Goal: Check status: Check status

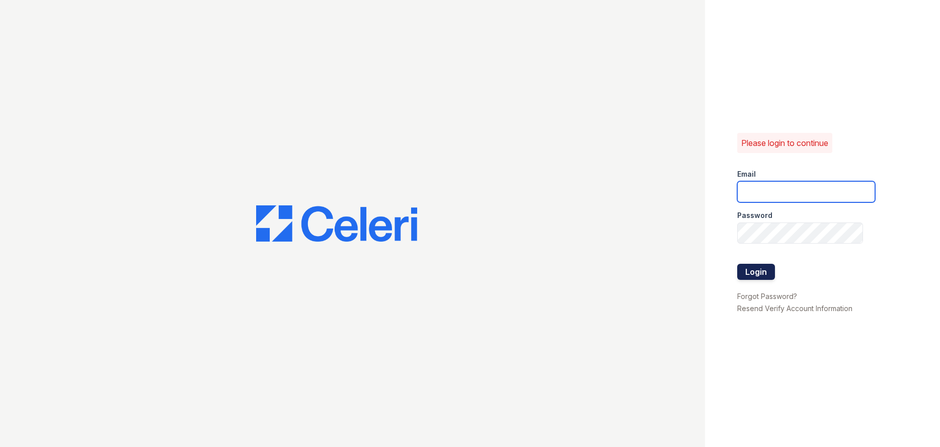
type input "ruth.planitzer@corcoran.com"
click at [739, 271] on button "Login" at bounding box center [756, 272] width 38 height 16
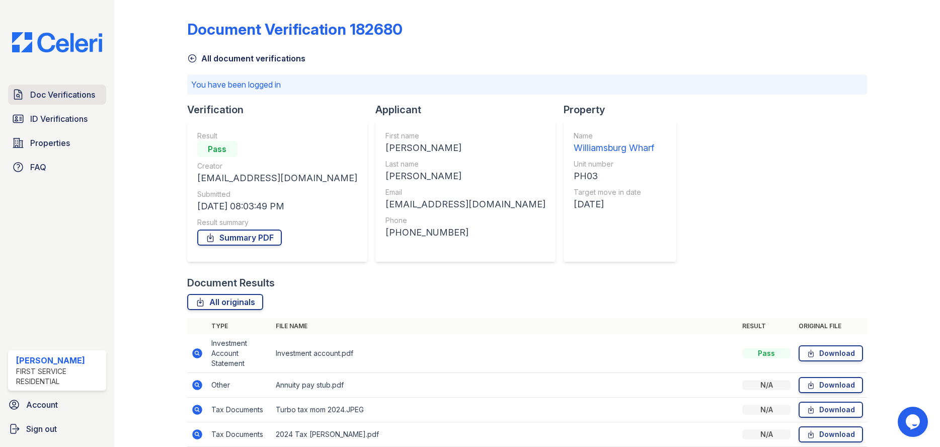
click at [53, 91] on span "Doc Verifications" at bounding box center [62, 95] width 65 height 12
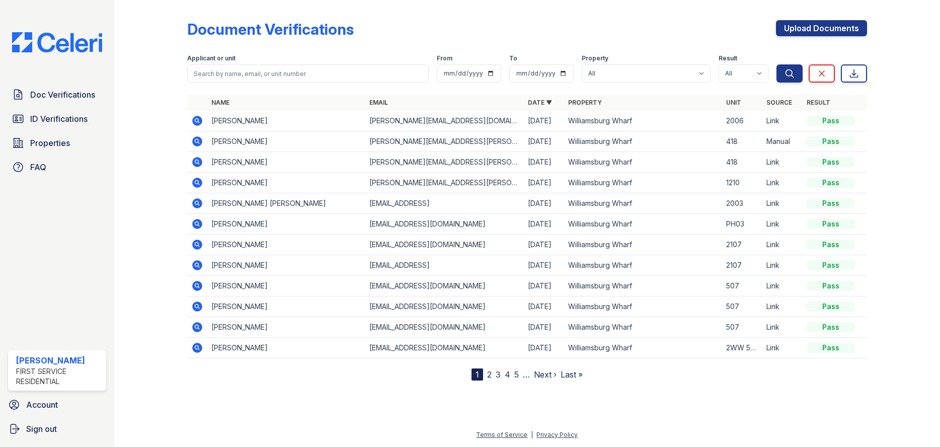
click at [194, 127] on td at bounding box center [197, 121] width 20 height 21
click at [194, 125] on icon at bounding box center [197, 121] width 12 height 12
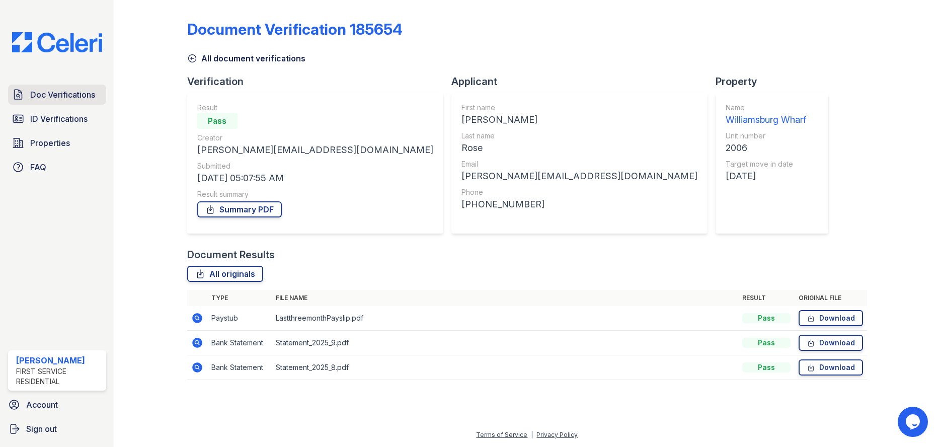
click at [39, 99] on span "Doc Verifications" at bounding box center [62, 95] width 65 height 12
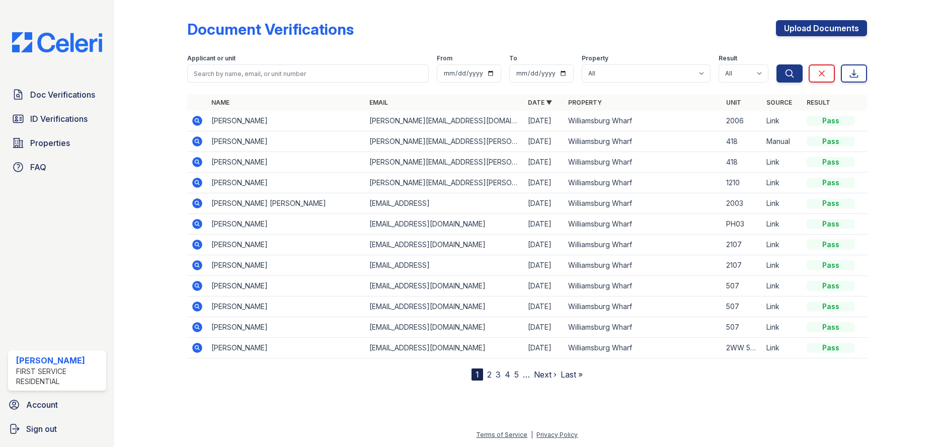
click at [199, 125] on icon at bounding box center [197, 121] width 12 height 12
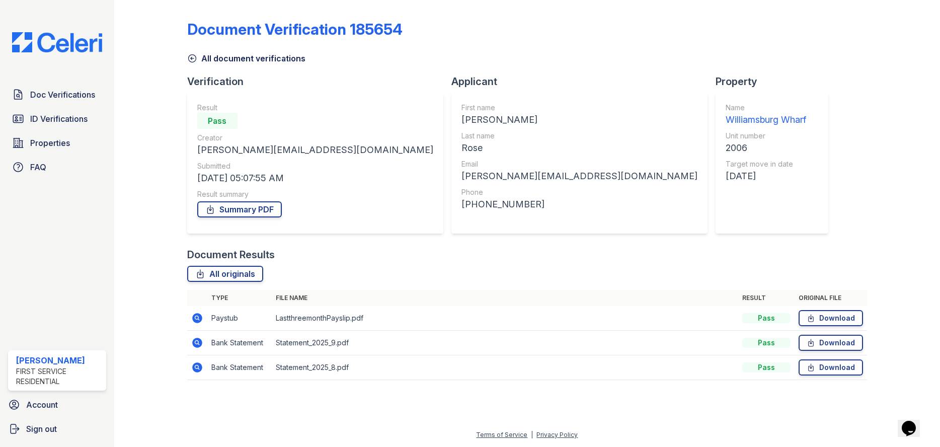
click at [195, 316] on icon at bounding box center [197, 318] width 10 height 10
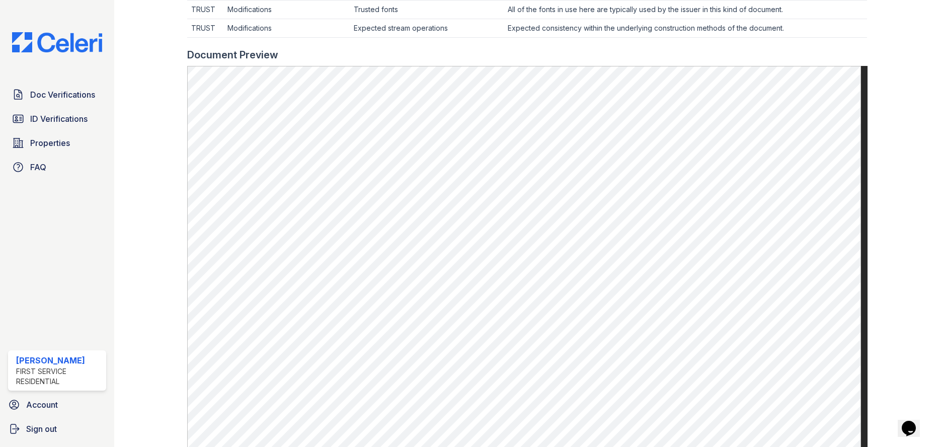
scroll to position [383, 0]
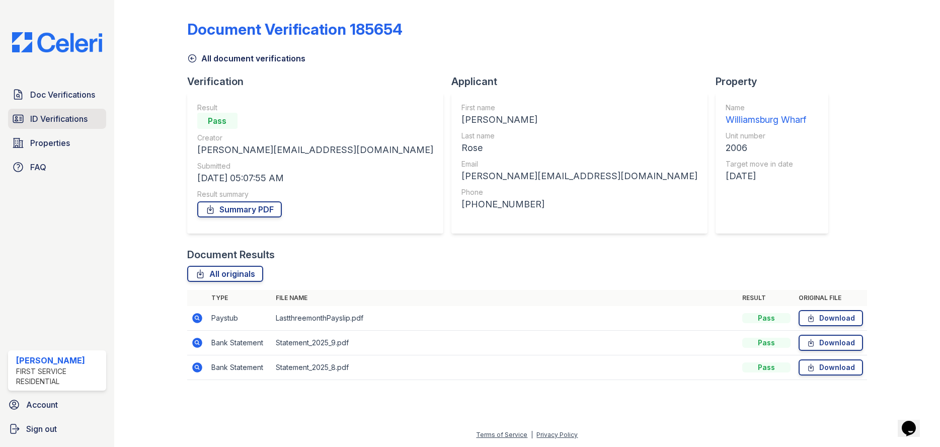
click at [21, 116] on icon at bounding box center [18, 119] width 12 height 12
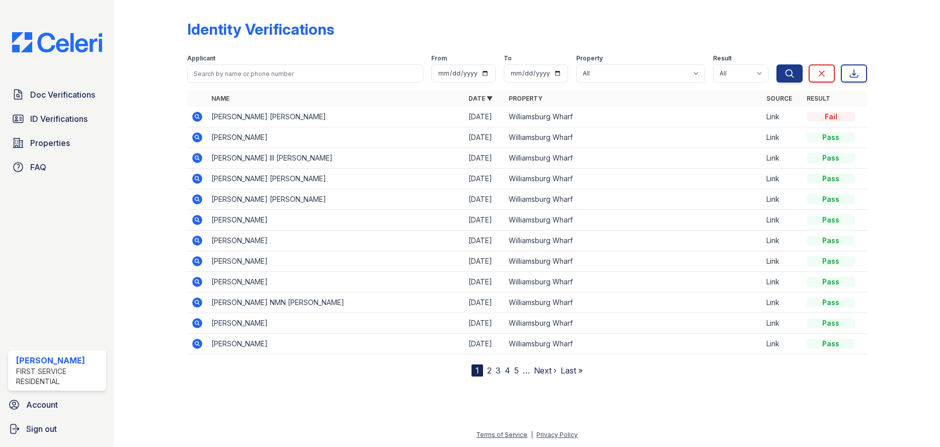
click at [195, 118] on icon at bounding box center [197, 117] width 12 height 12
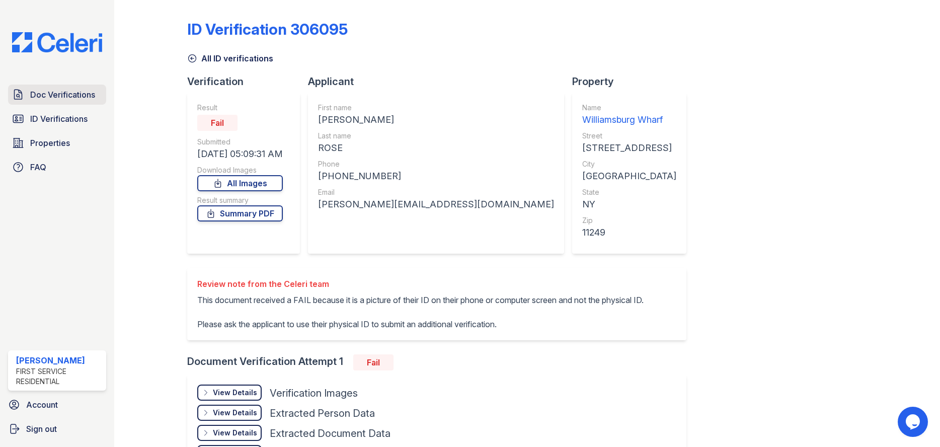
click at [89, 102] on link "Doc Verifications" at bounding box center [57, 95] width 98 height 20
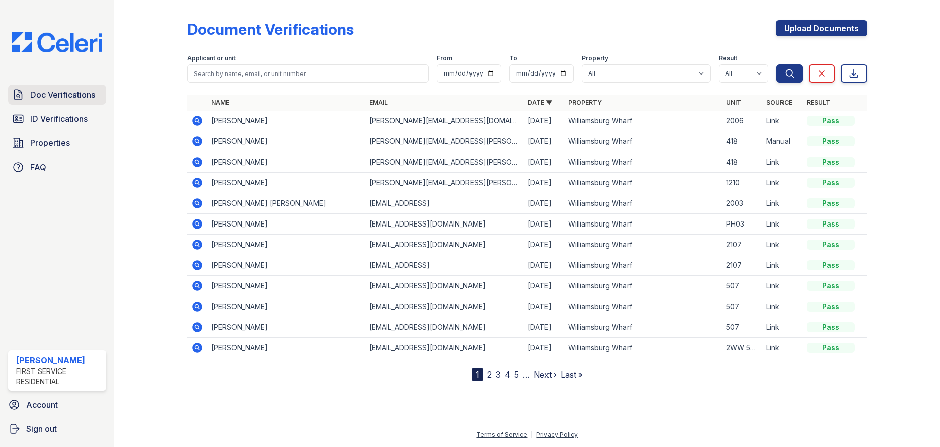
click at [79, 101] on span "Doc Verifications" at bounding box center [62, 95] width 65 height 12
click at [78, 114] on span "ID Verifications" at bounding box center [58, 119] width 57 height 12
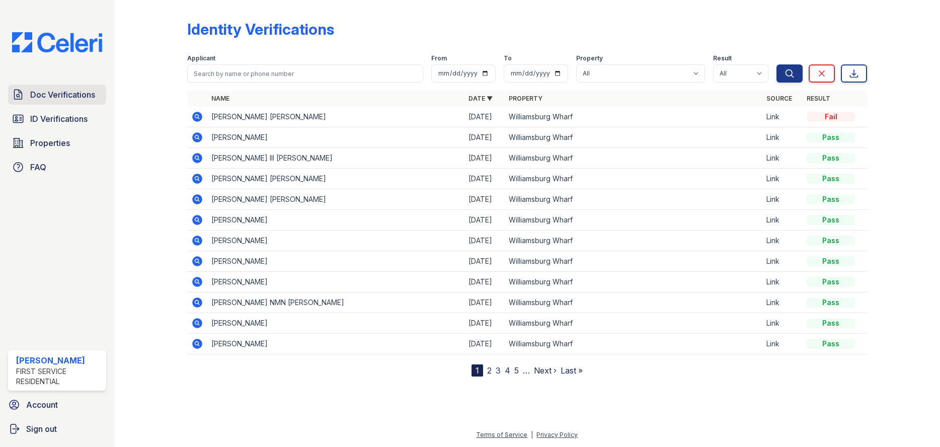
click at [78, 97] on span "Doc Verifications" at bounding box center [62, 95] width 65 height 12
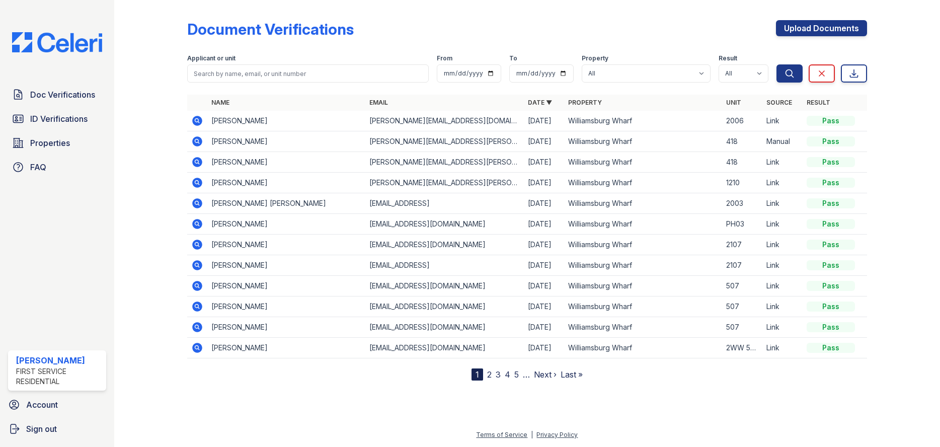
click at [197, 119] on icon at bounding box center [196, 120] width 3 height 3
